Goal: Find specific page/section: Find specific page/section

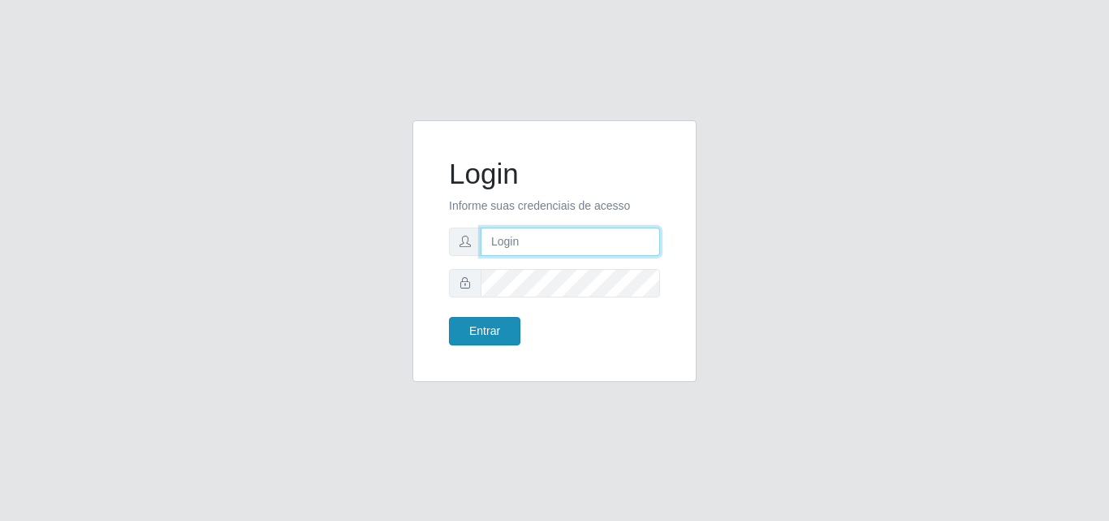
type input "[EMAIL_ADDRESS][DOMAIN_NAME]"
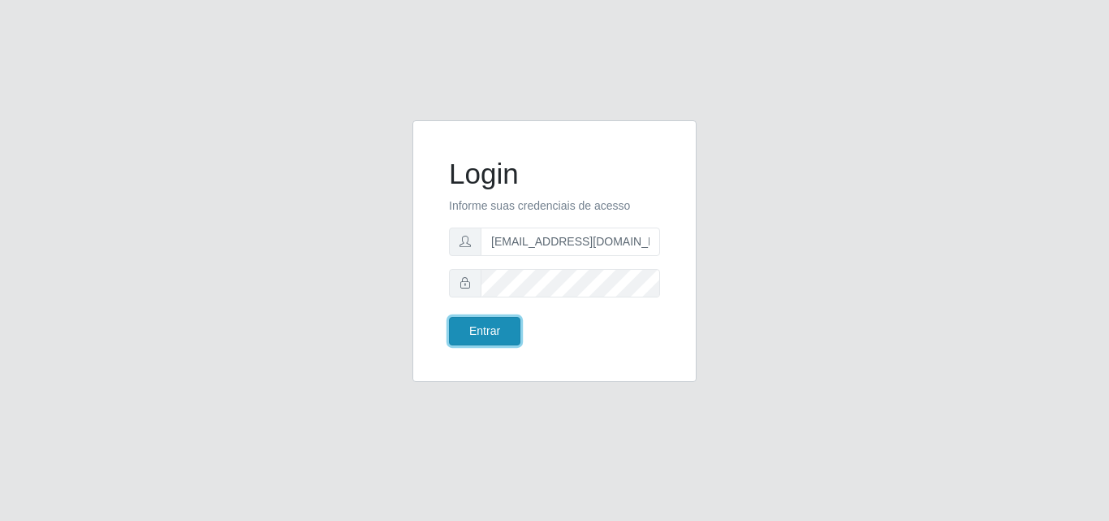
click at [496, 333] on button "Entrar" at bounding box center [484, 331] width 71 height 28
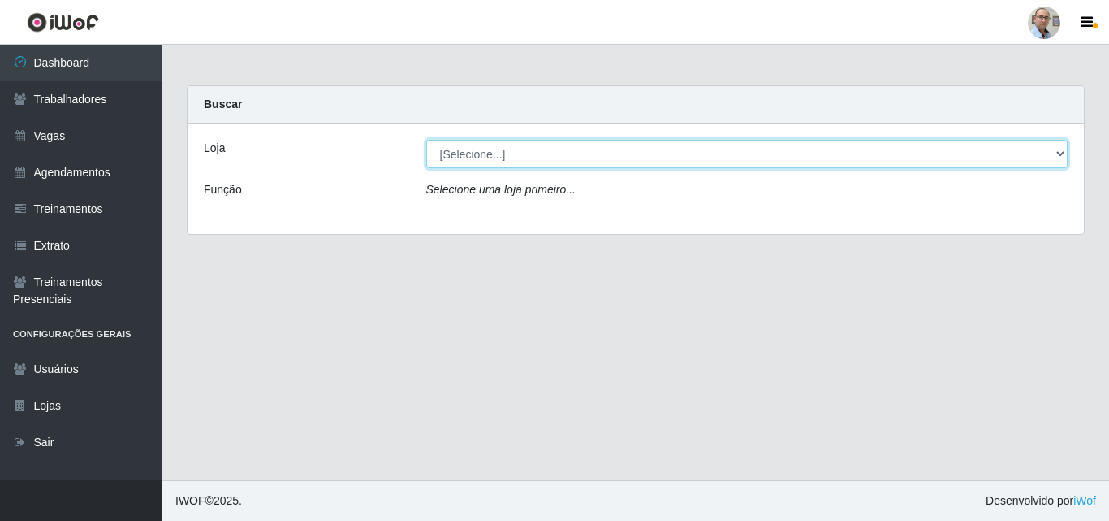
click at [1052, 151] on select "[Selecione...] Mar Vermelho - Loja 04" at bounding box center [747, 154] width 642 height 28
select select "251"
click at [426, 140] on select "[Selecione...] Mar Vermelho - Loja 04" at bounding box center [747, 154] width 642 height 28
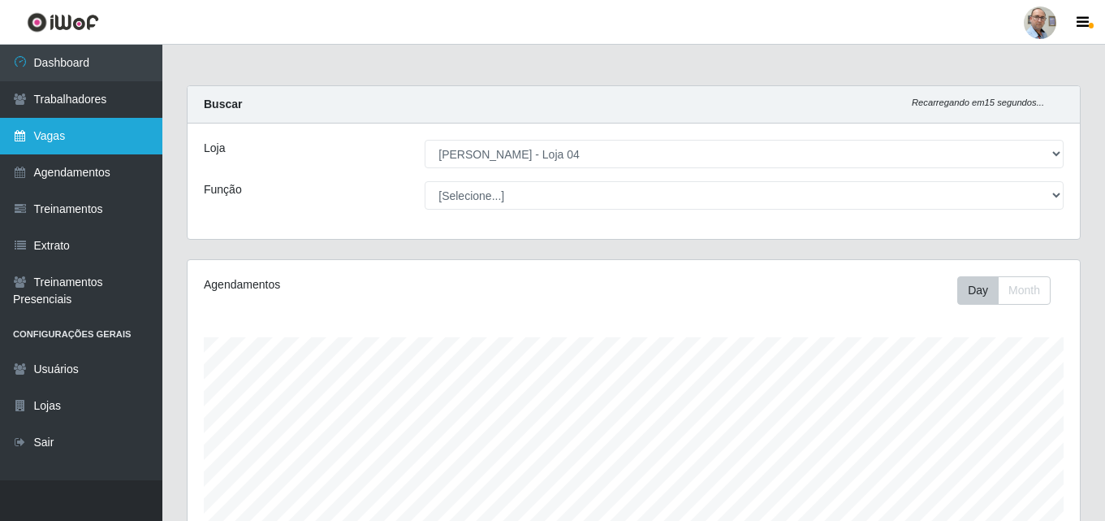
click at [97, 132] on link "Vagas" at bounding box center [81, 136] width 162 height 37
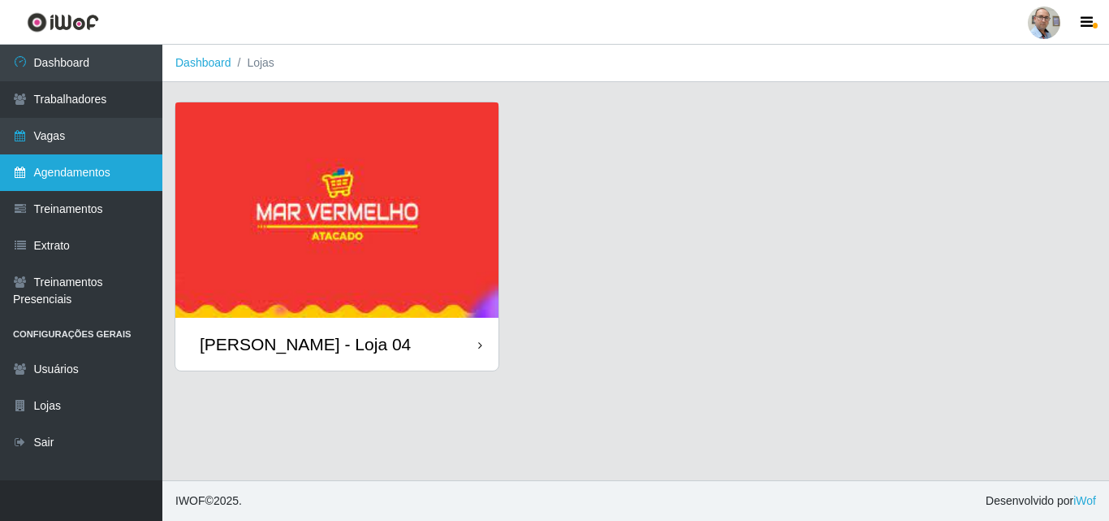
click at [58, 164] on link "Agendamentos" at bounding box center [81, 172] width 162 height 37
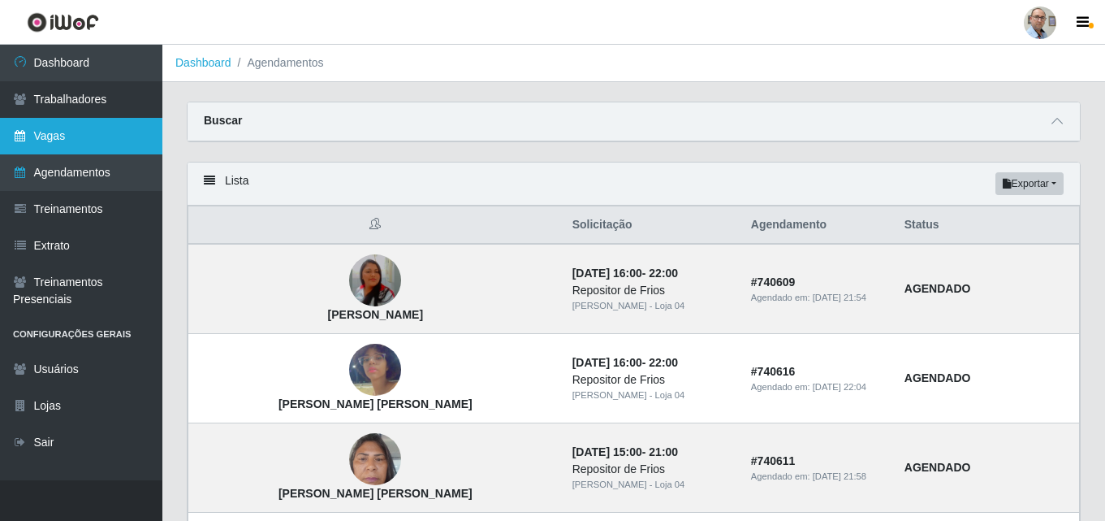
click at [83, 137] on link "Vagas" at bounding box center [81, 136] width 162 height 37
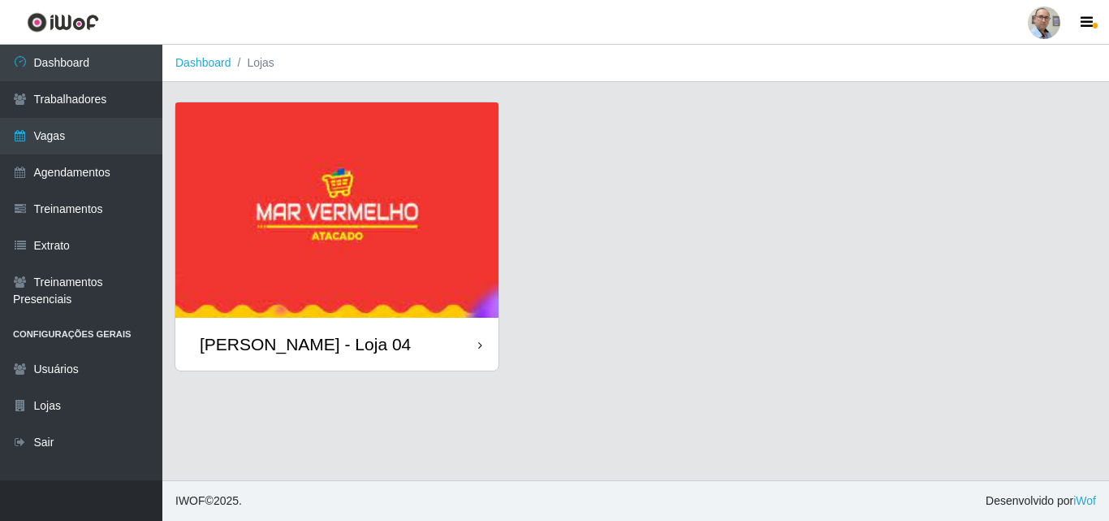
click at [484, 347] on div "[PERSON_NAME] - Loja 04" at bounding box center [336, 344] width 323 height 53
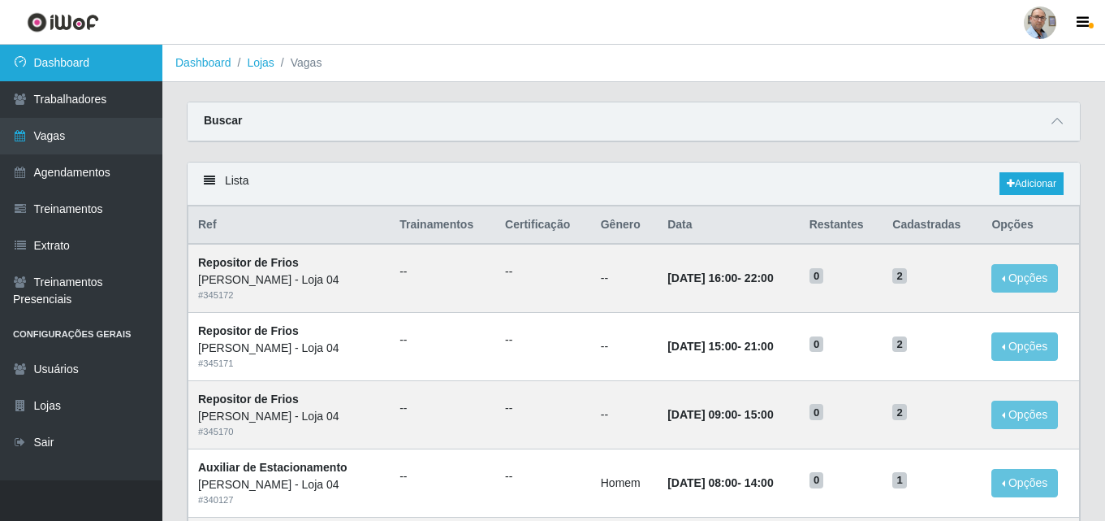
click at [84, 69] on link "Dashboard" at bounding box center [81, 63] width 162 height 37
